Goal: Find specific page/section: Find specific page/section

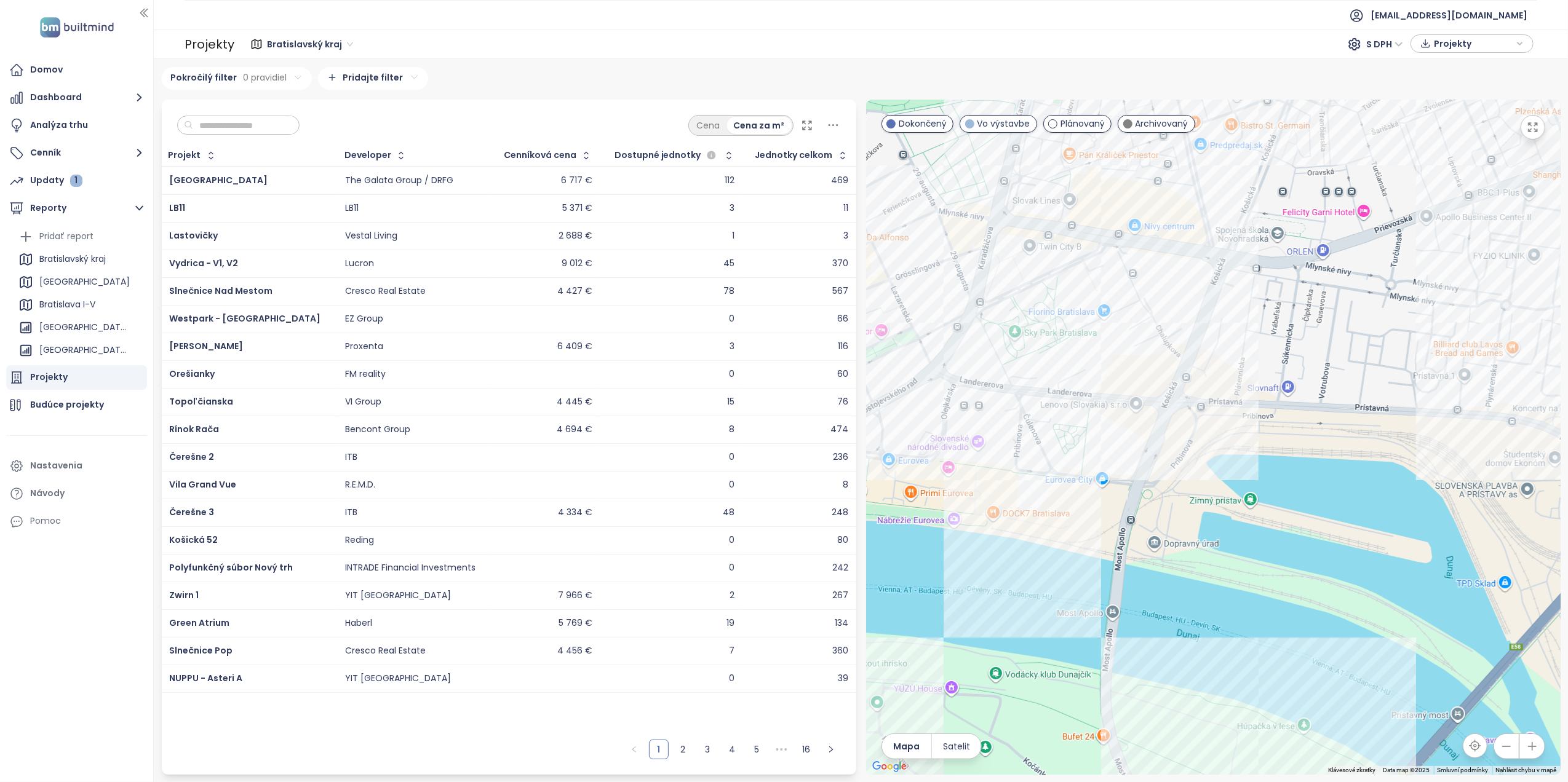
drag, startPoint x: 1088, startPoint y: 294, endPoint x: 939, endPoint y: 418, distance: 193.8
click at [939, 418] on div at bounding box center [1213, 436] width 695 height 675
click at [1538, 133] on button "button" at bounding box center [1533, 128] width 25 height 25
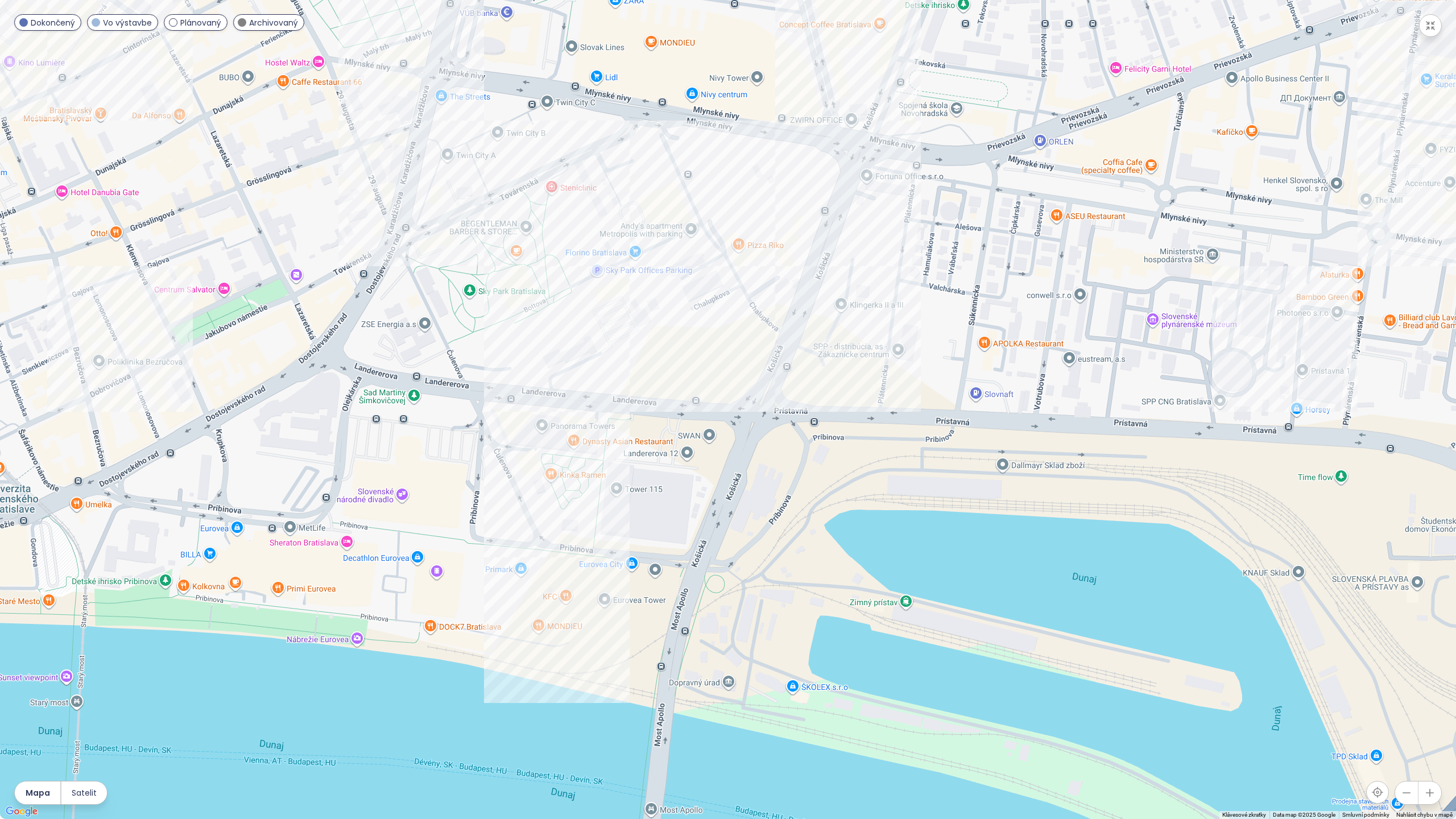
drag, startPoint x: 743, startPoint y: 369, endPoint x: 742, endPoint y: 428, distance: 59.0
click at [742, 428] on div at bounding box center [728, 409] width 1456 height 819
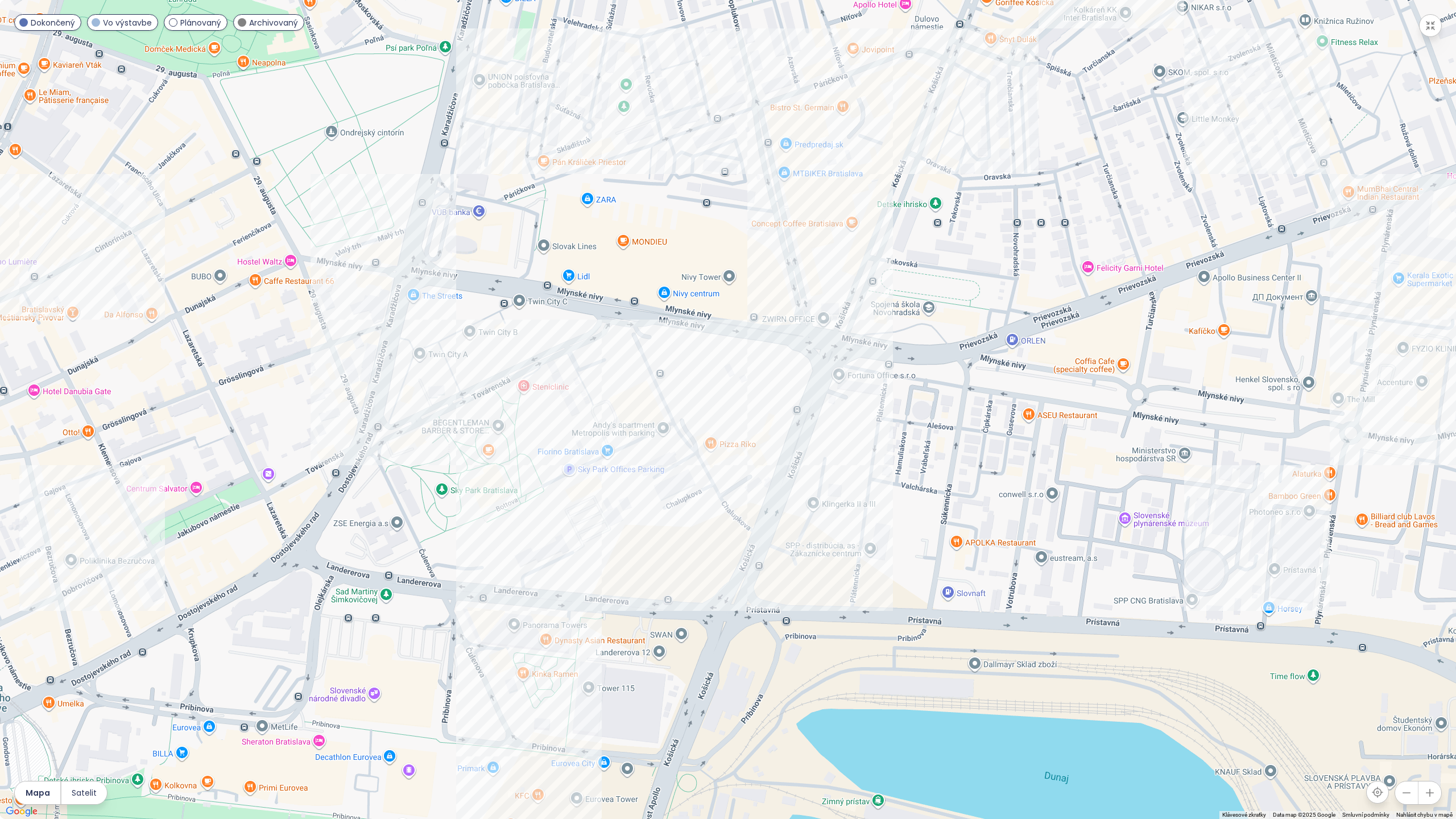
drag, startPoint x: 838, startPoint y: 383, endPoint x: 810, endPoint y: 583, distance: 202.0
click at [810, 583] on div at bounding box center [728, 409] width 1456 height 819
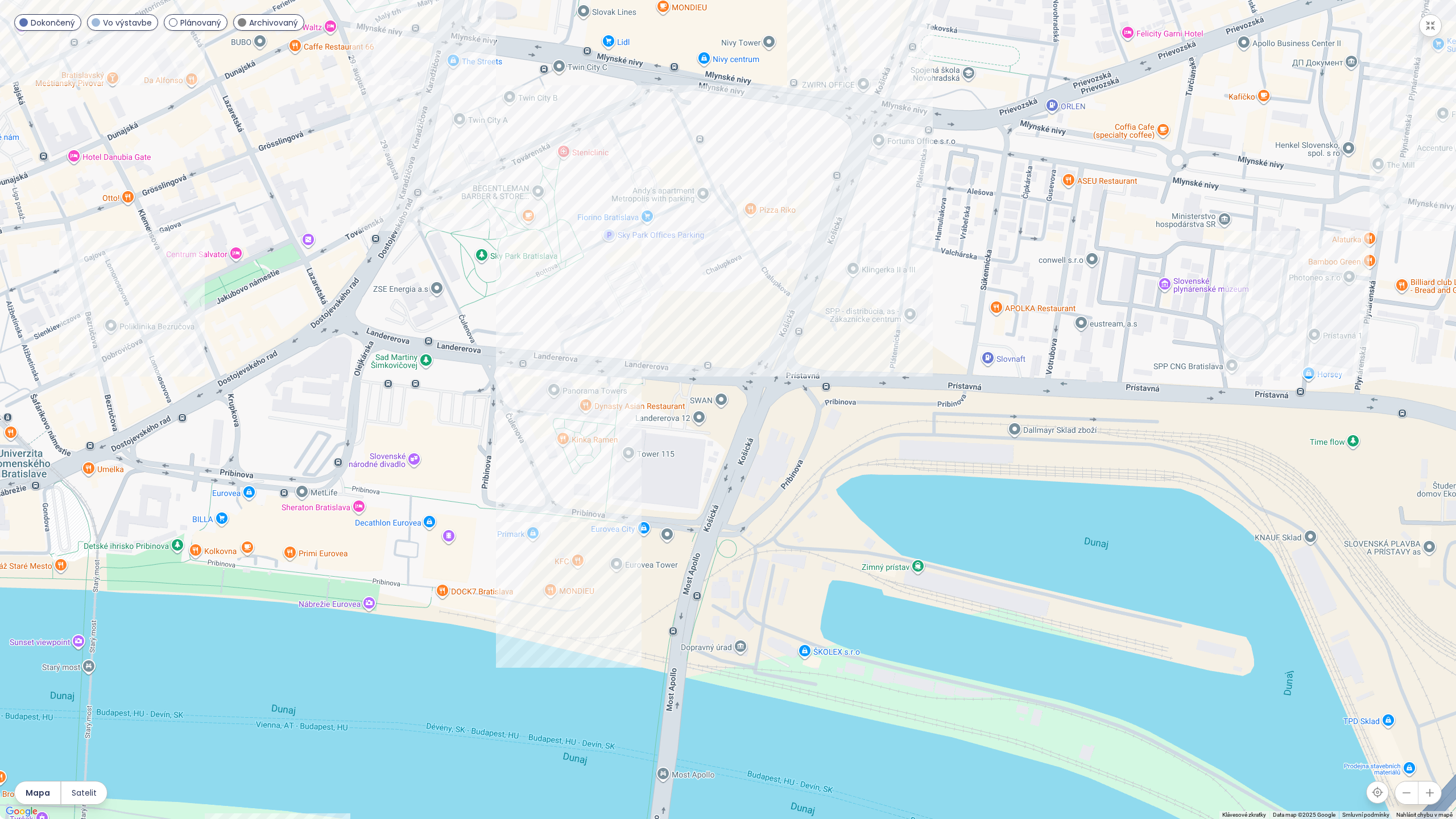
drag, startPoint x: 670, startPoint y: 764, endPoint x: 710, endPoint y: 526, distance: 241.3
click at [710, 526] on div at bounding box center [728, 409] width 1456 height 819
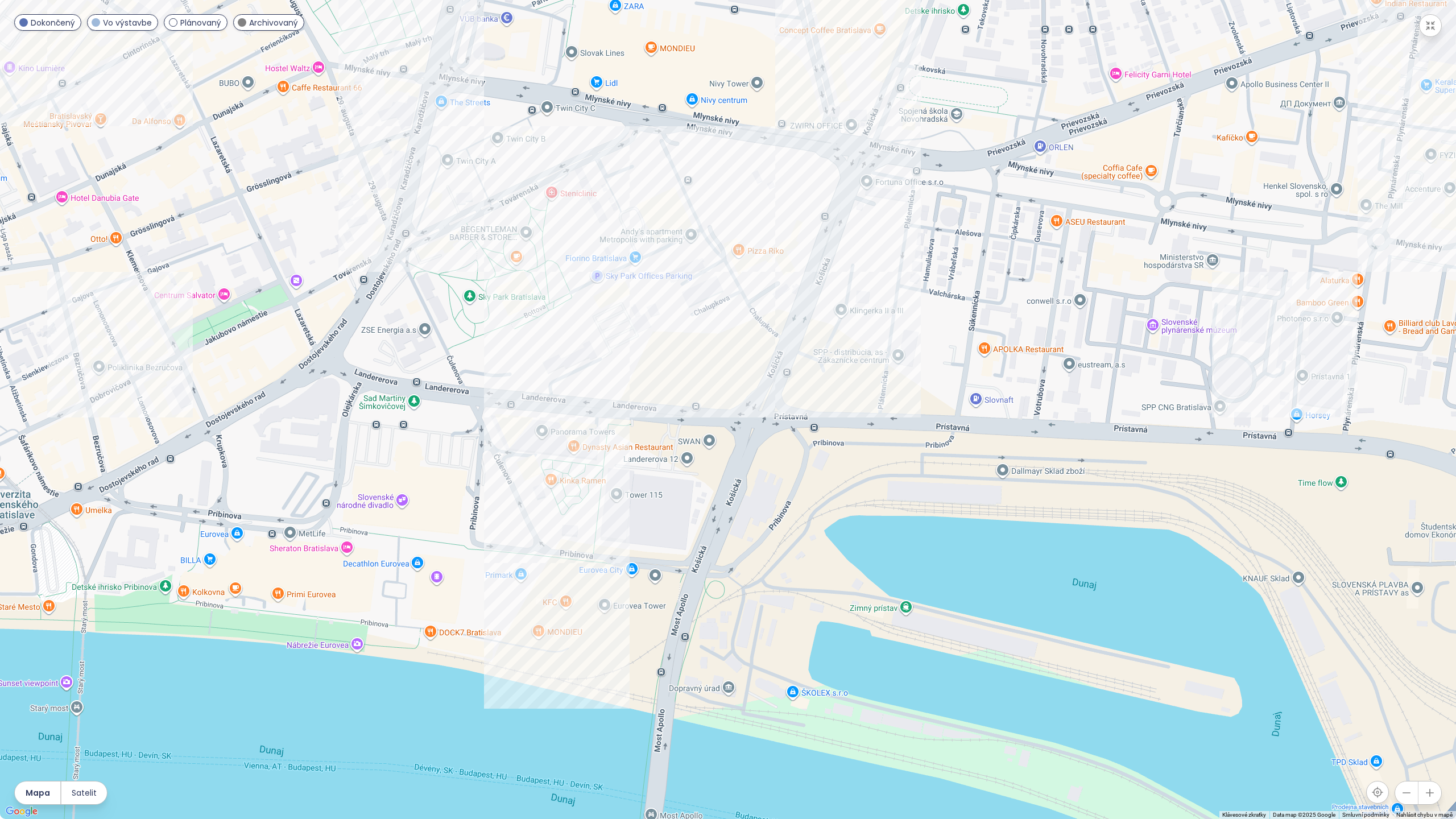
drag, startPoint x: 768, startPoint y: 371, endPoint x: 756, endPoint y: 417, distance: 47.5
click at [756, 417] on div at bounding box center [728, 409] width 1456 height 819
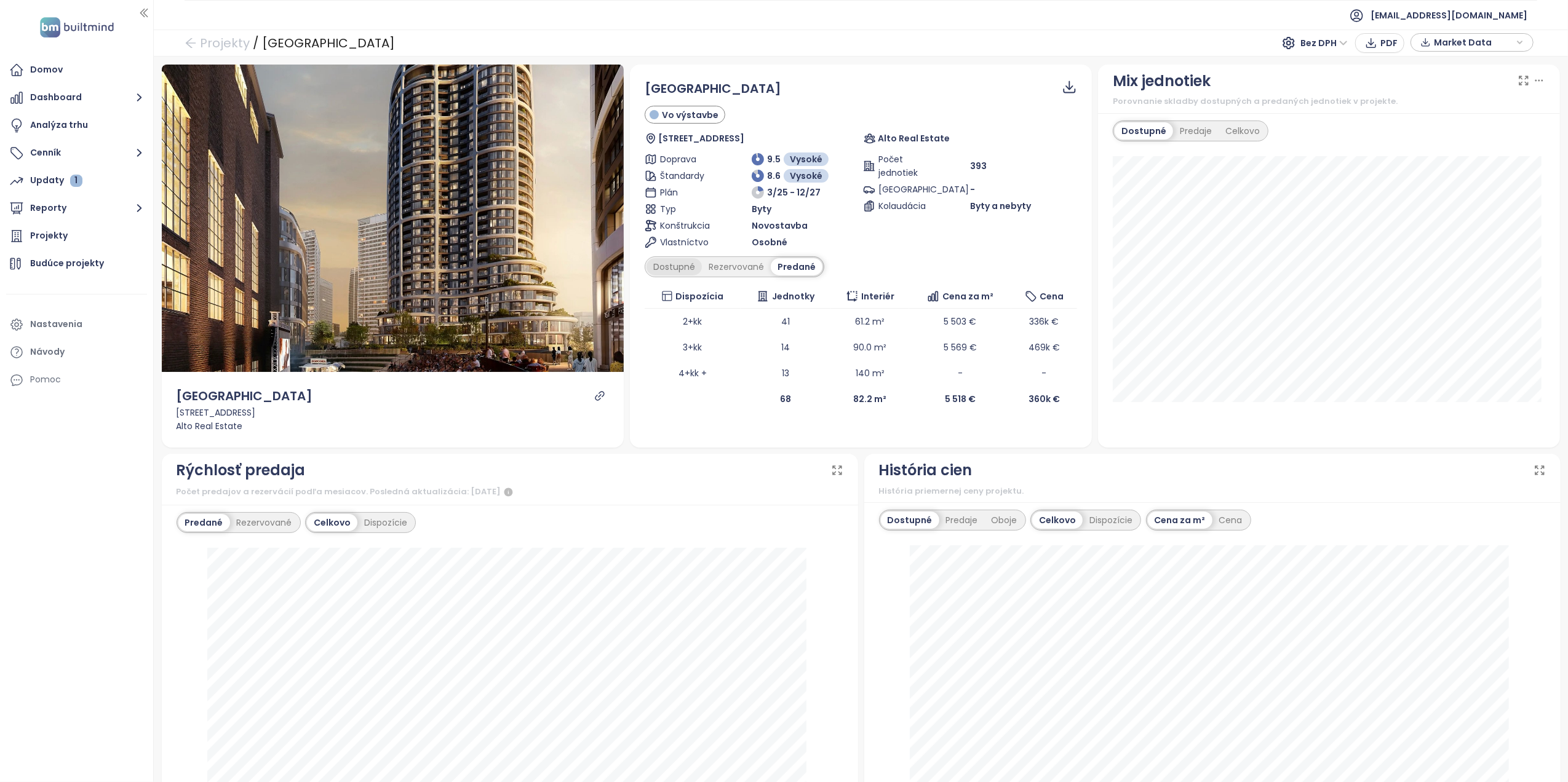
click at [678, 269] on div "Dostupné" at bounding box center [674, 266] width 55 height 17
click at [750, 267] on div "Rezervované" at bounding box center [738, 266] width 69 height 17
click at [789, 267] on div "Predané" at bounding box center [798, 266] width 49 height 17
click at [690, 265] on div "Dostupné" at bounding box center [674, 266] width 55 height 17
